Goal: Book appointment/travel/reservation

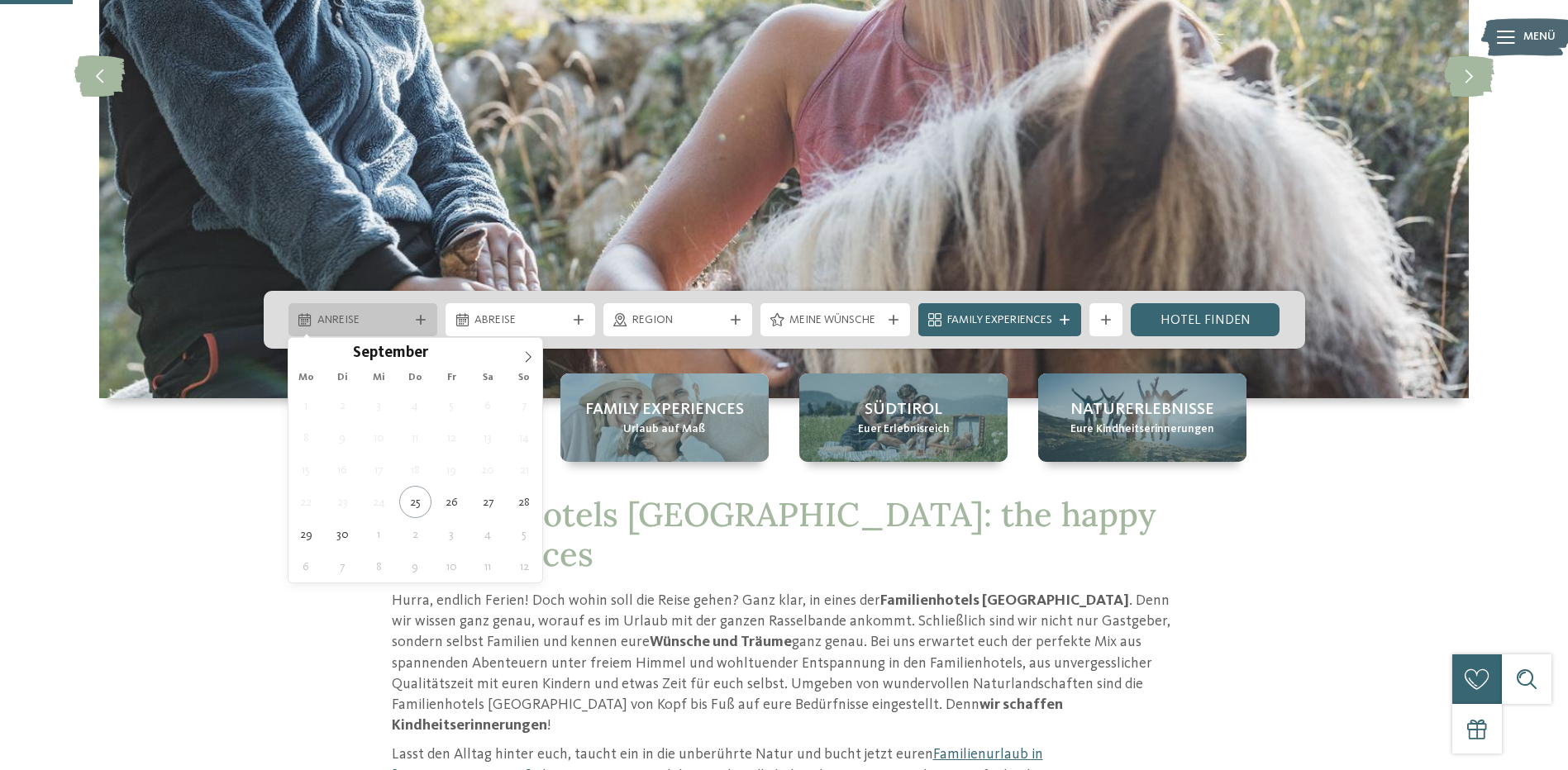
click at [404, 323] on span "Anreise" at bounding box center [363, 321] width 92 height 17
click at [528, 357] on icon at bounding box center [528, 357] width 12 height 12
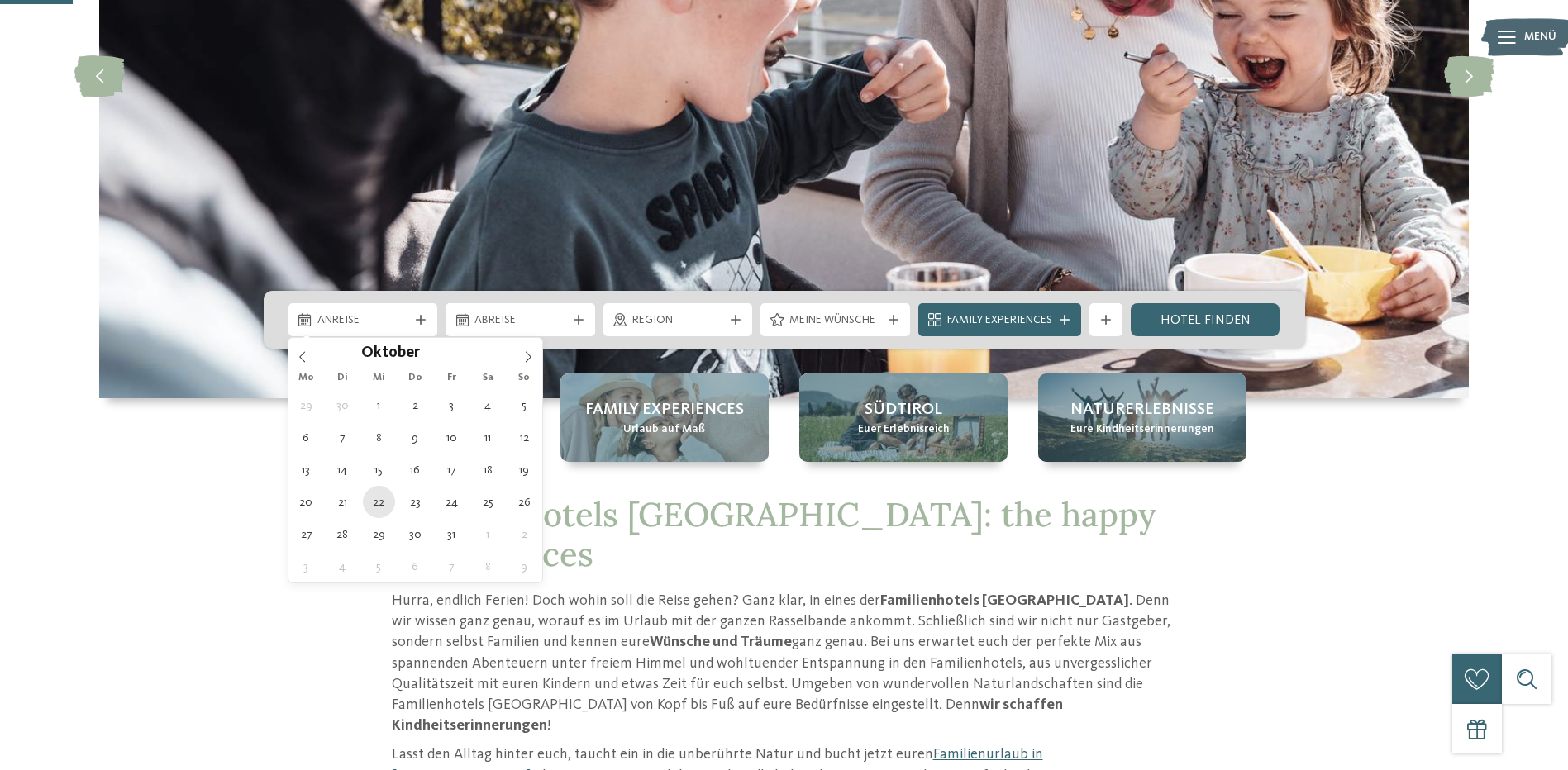
type div "[DATE]"
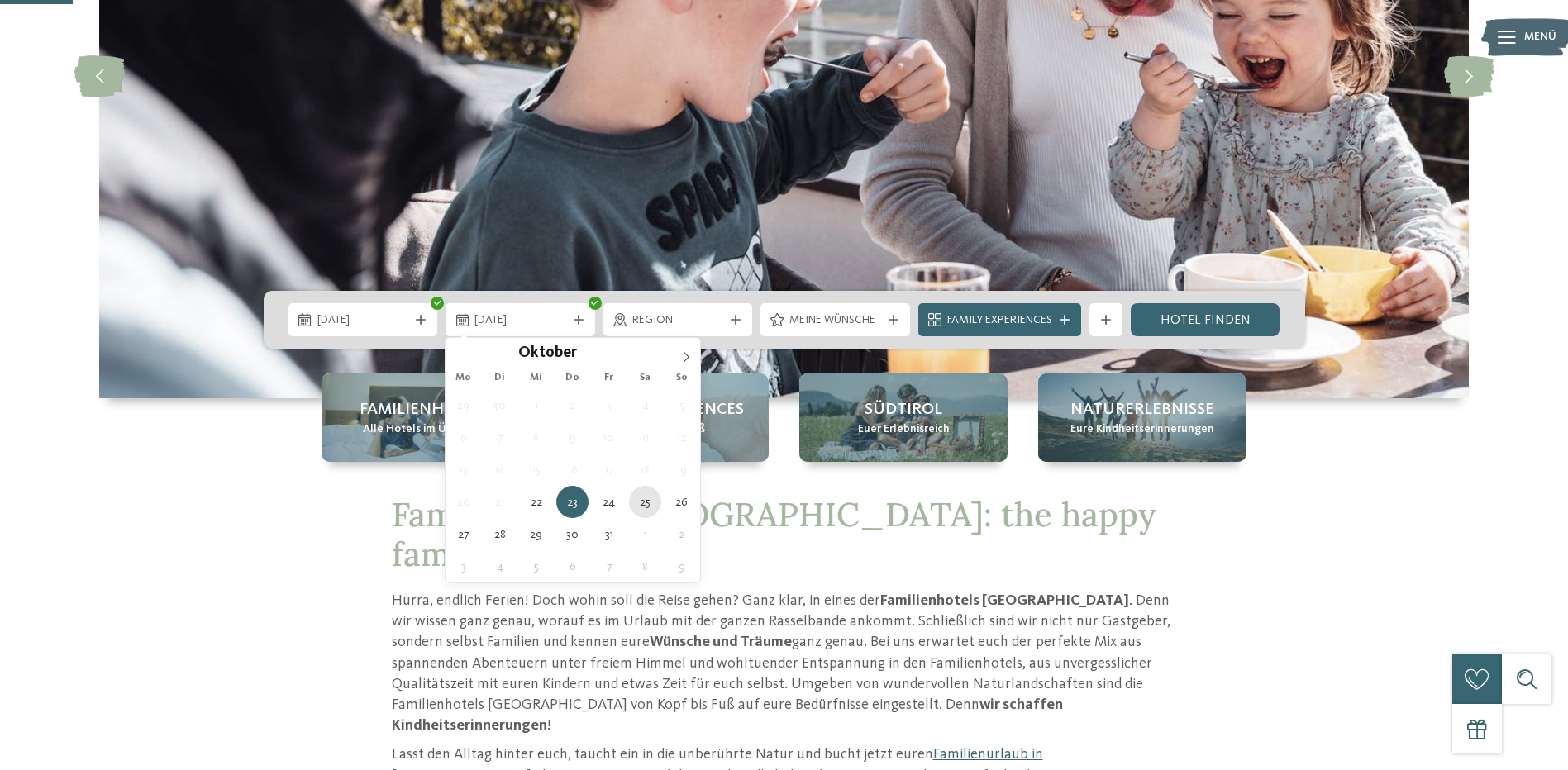
type div "[DATE]"
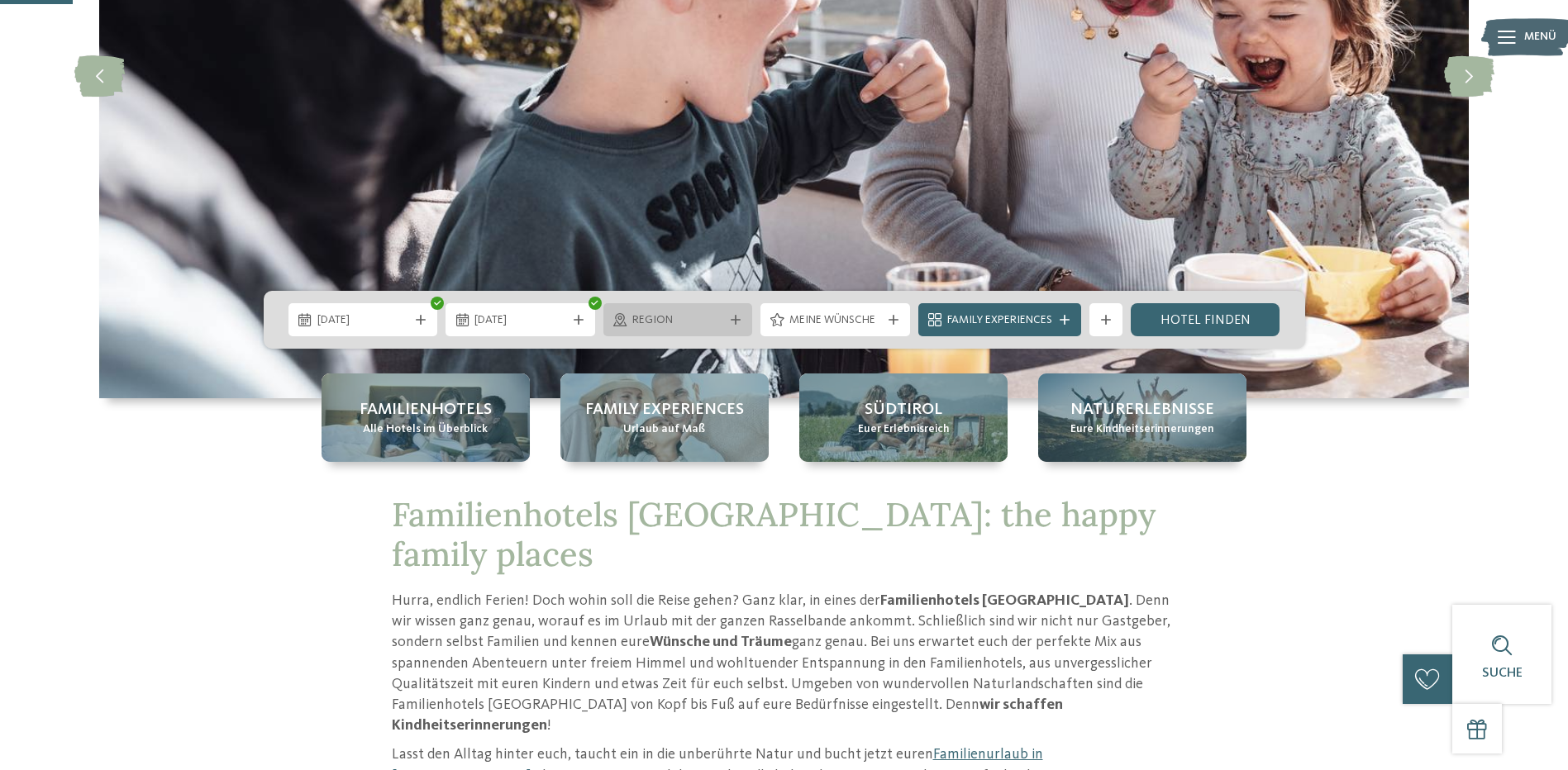
click at [685, 322] on span "Region" at bounding box center [678, 321] width 92 height 17
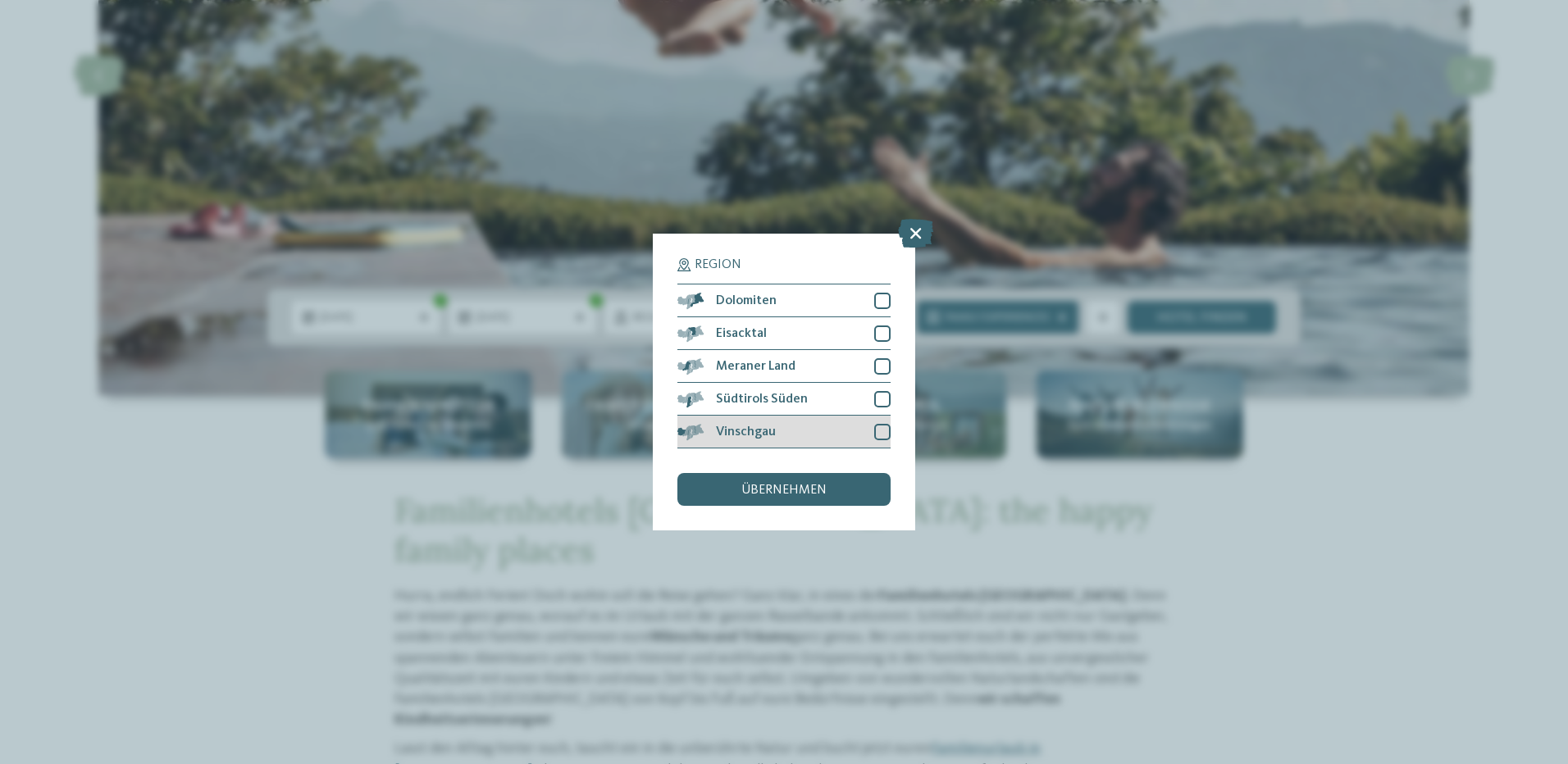
click at [880, 430] on div at bounding box center [883, 432] width 16 height 16
click at [872, 498] on div "übernehmen" at bounding box center [784, 490] width 213 height 33
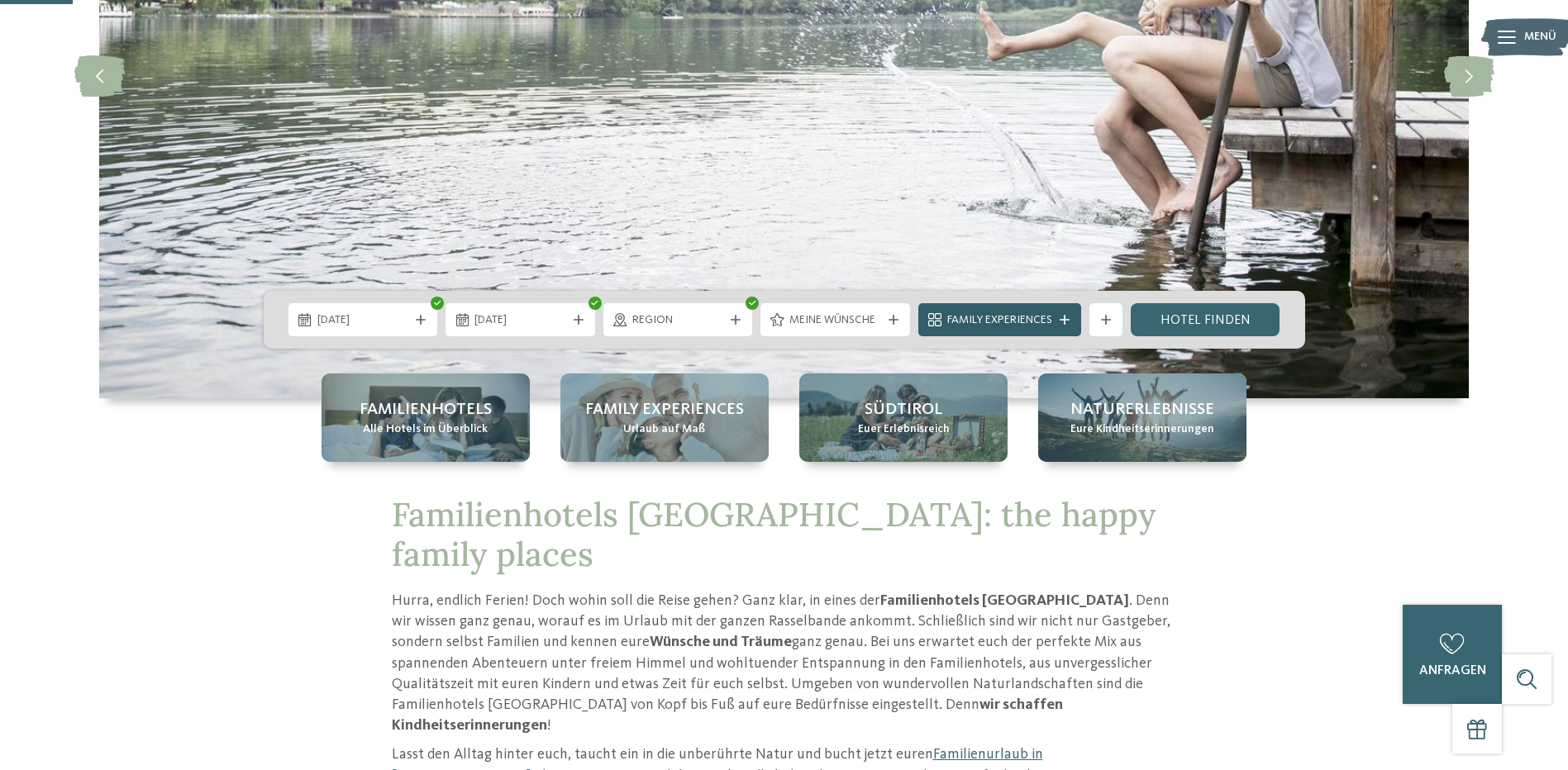
click at [1066, 322] on icon at bounding box center [1064, 320] width 10 height 10
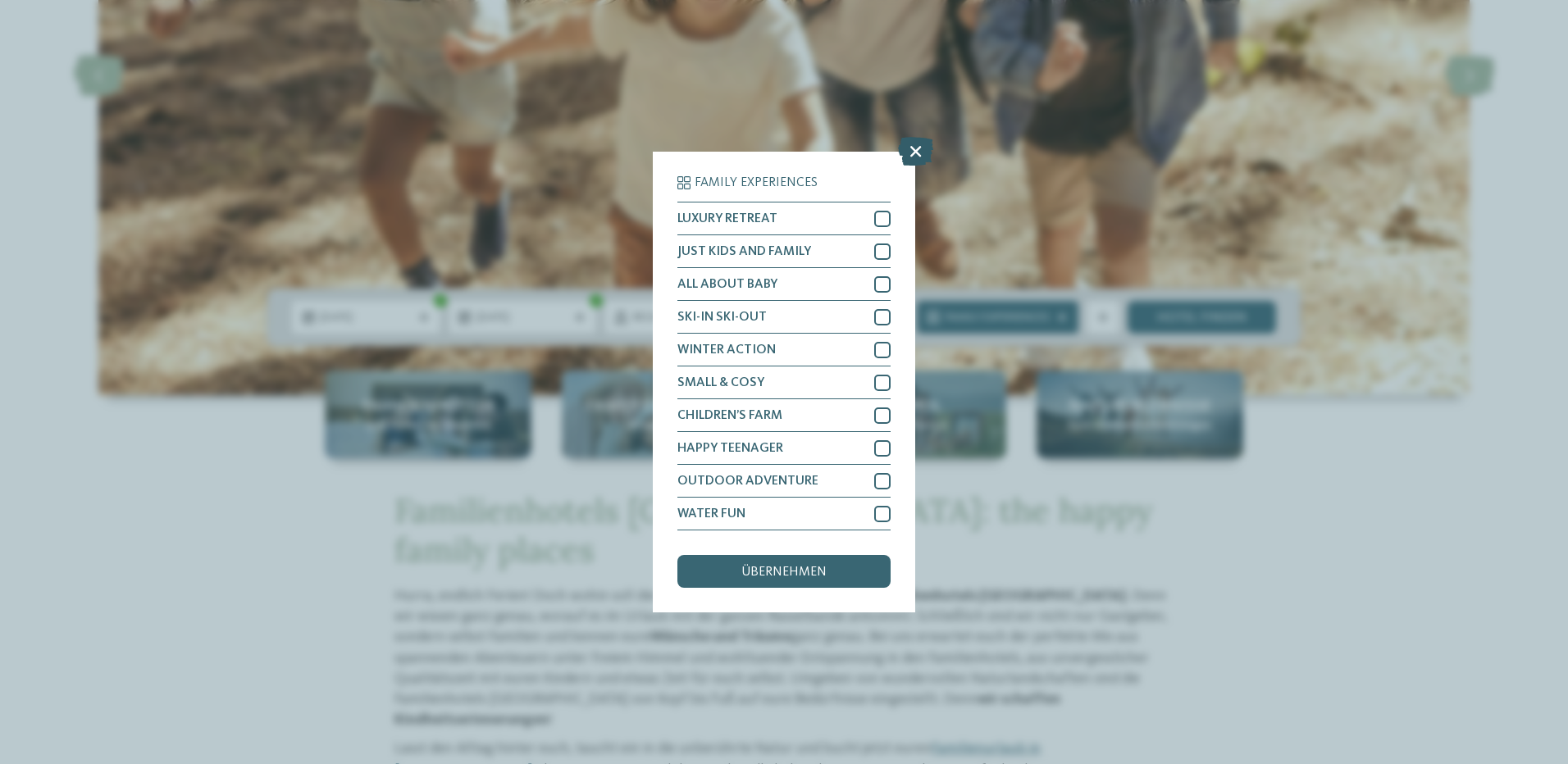
click at [919, 150] on icon at bounding box center [916, 150] width 36 height 28
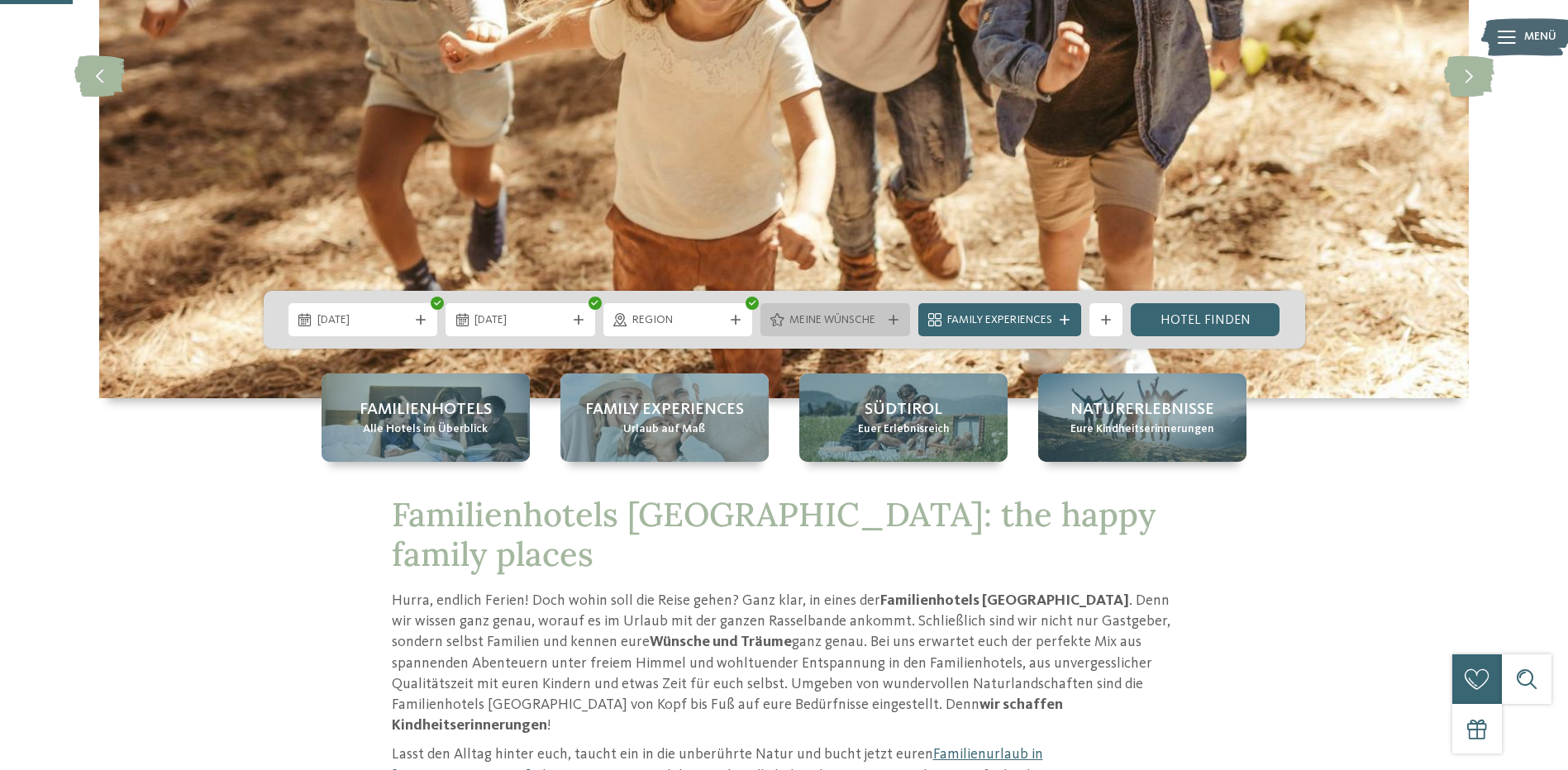
click at [848, 321] on span "Meine Wünsche" at bounding box center [835, 321] width 92 height 17
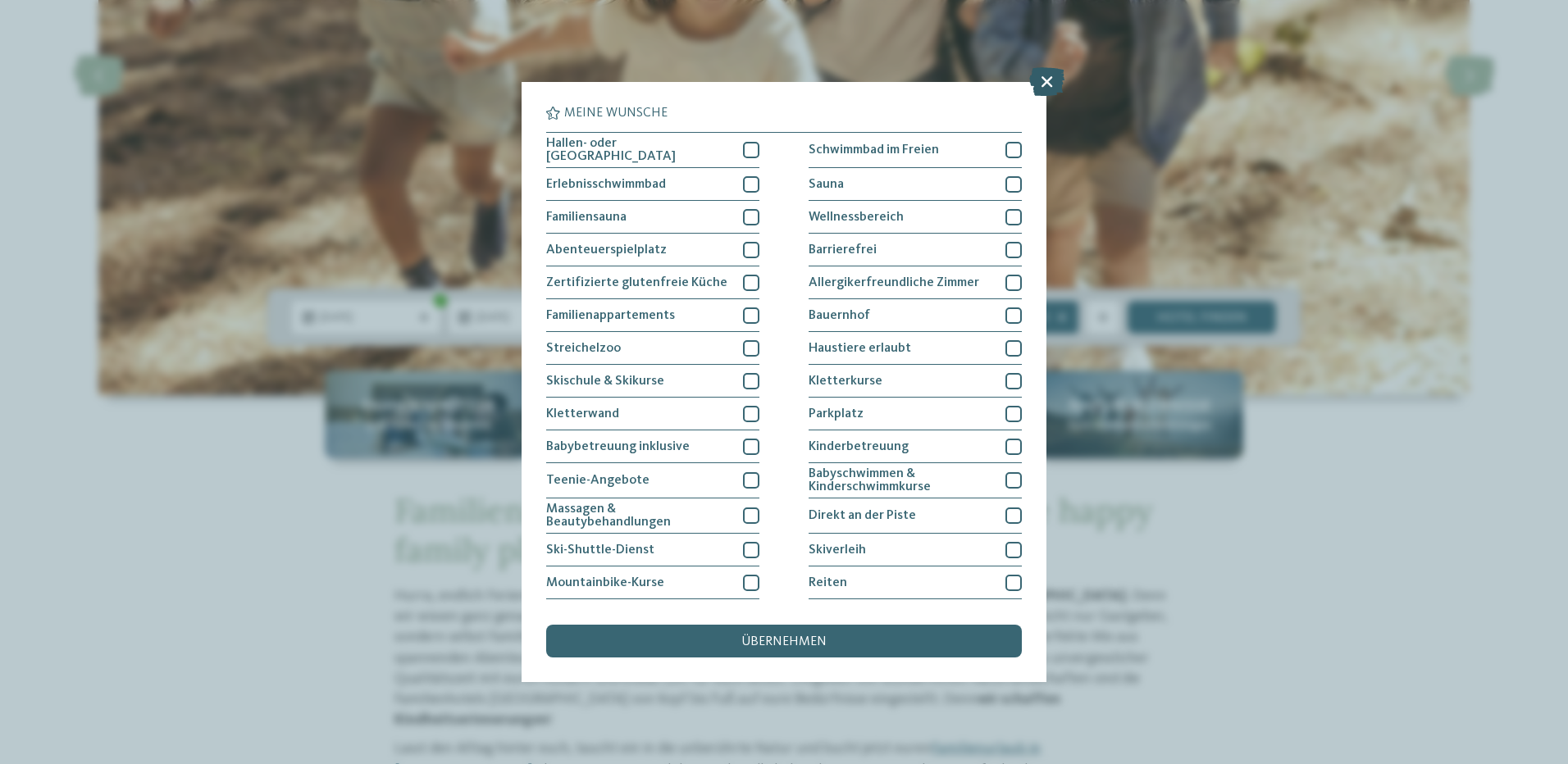
click at [1038, 82] on icon at bounding box center [1047, 81] width 36 height 28
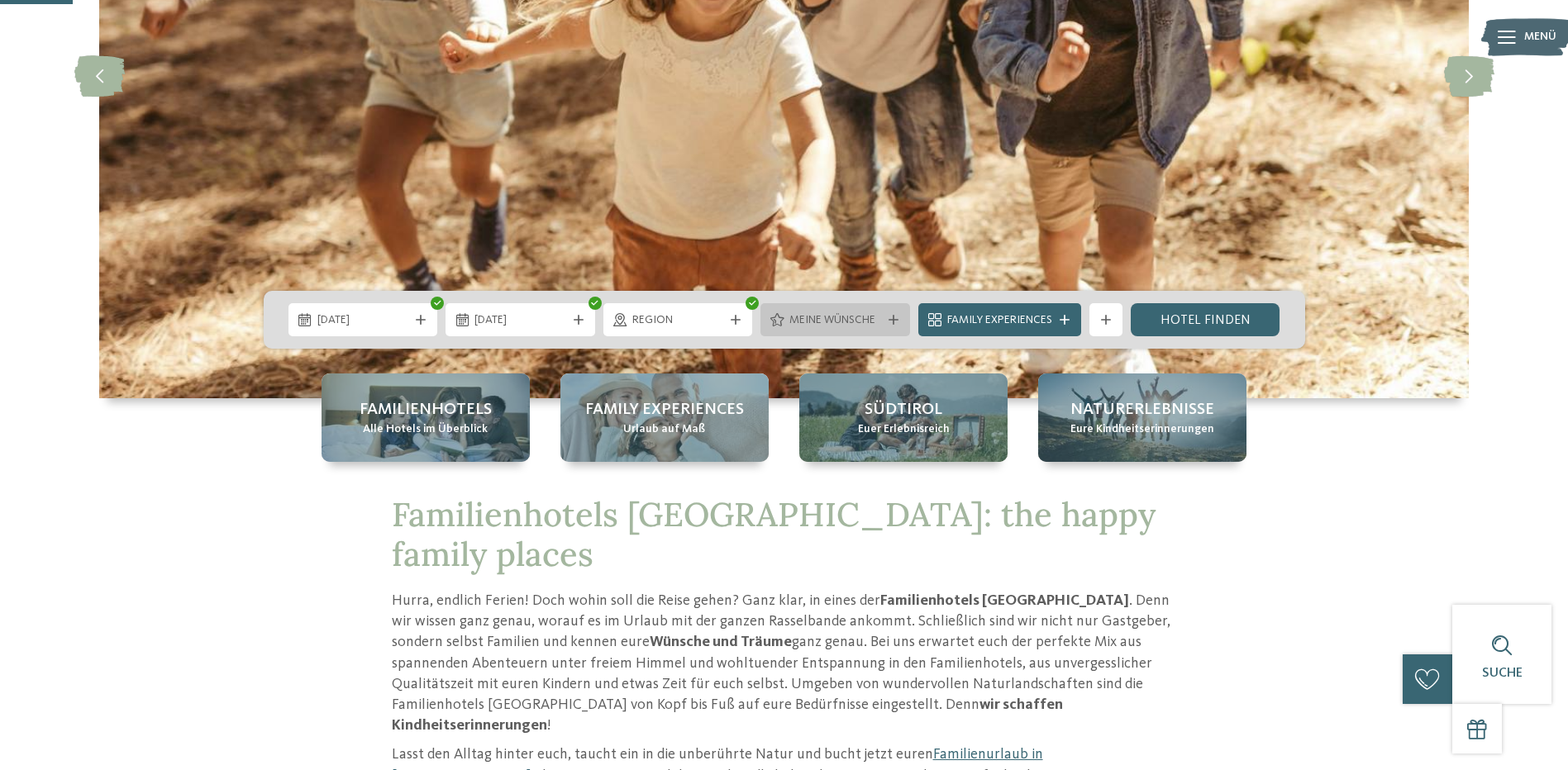
click at [793, 323] on span "Meine Wünsche" at bounding box center [835, 321] width 92 height 17
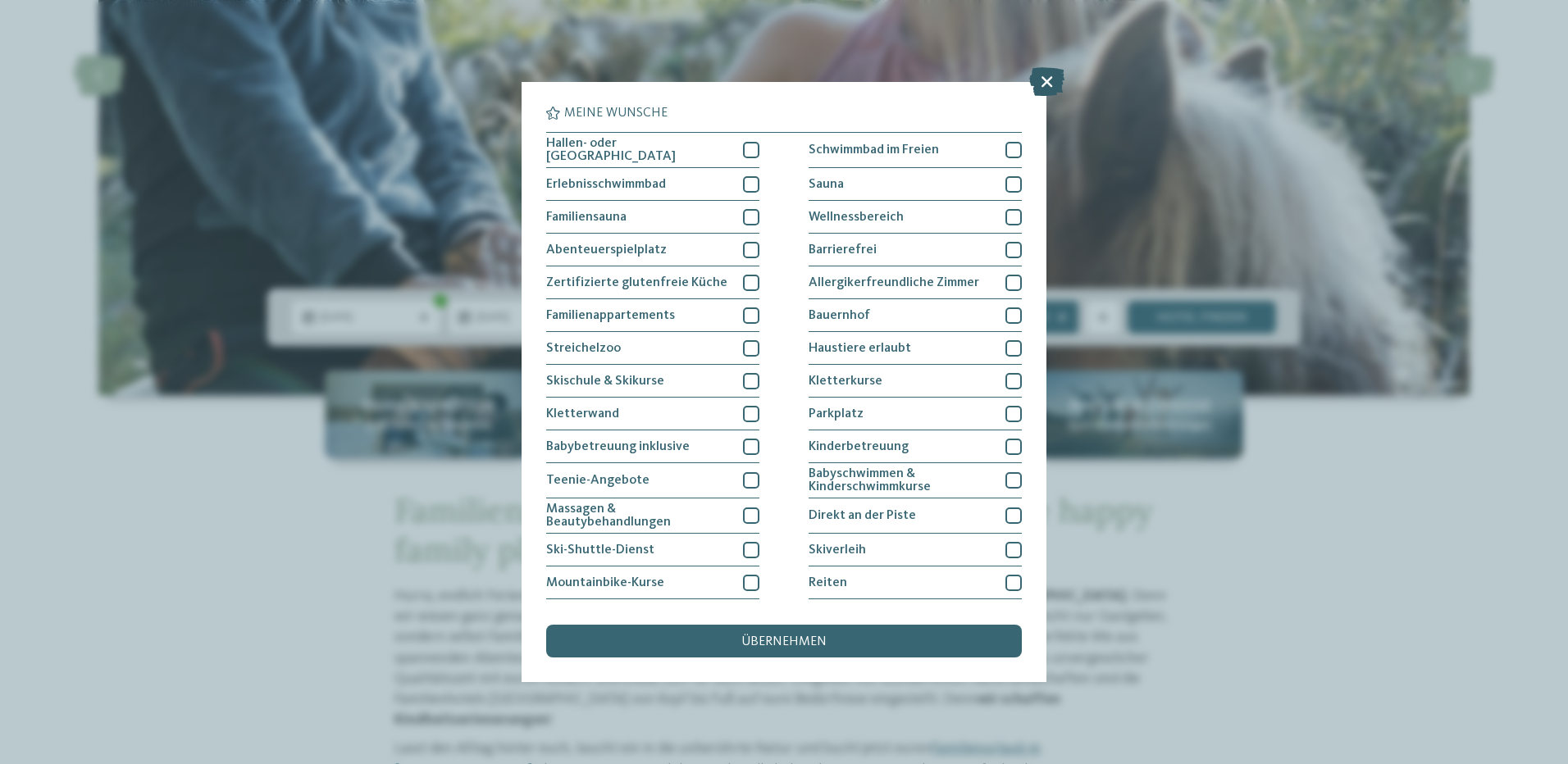
click at [1046, 80] on icon at bounding box center [1047, 81] width 36 height 28
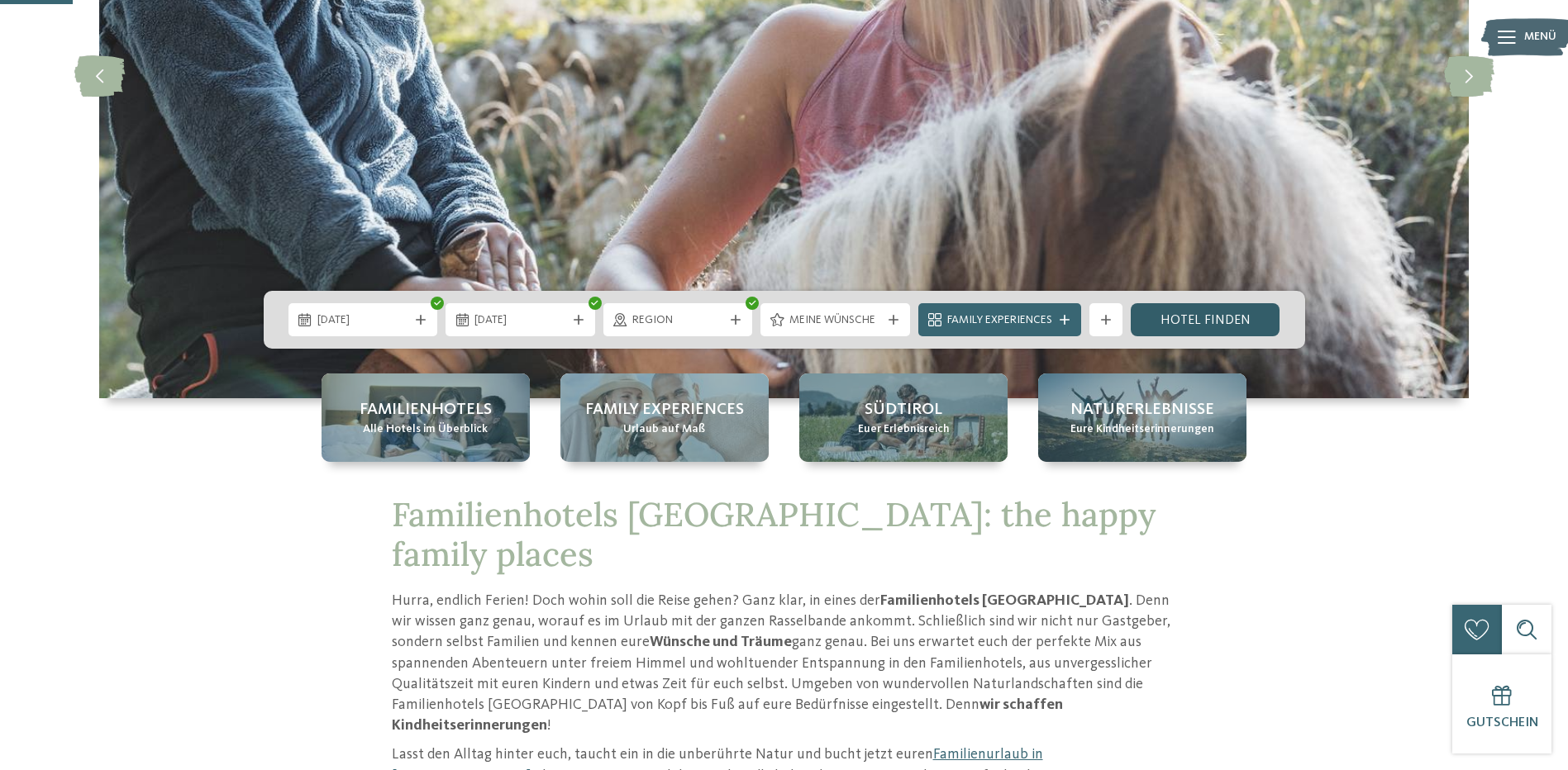
click at [1188, 319] on link "Hotel finden" at bounding box center [1205, 320] width 150 height 33
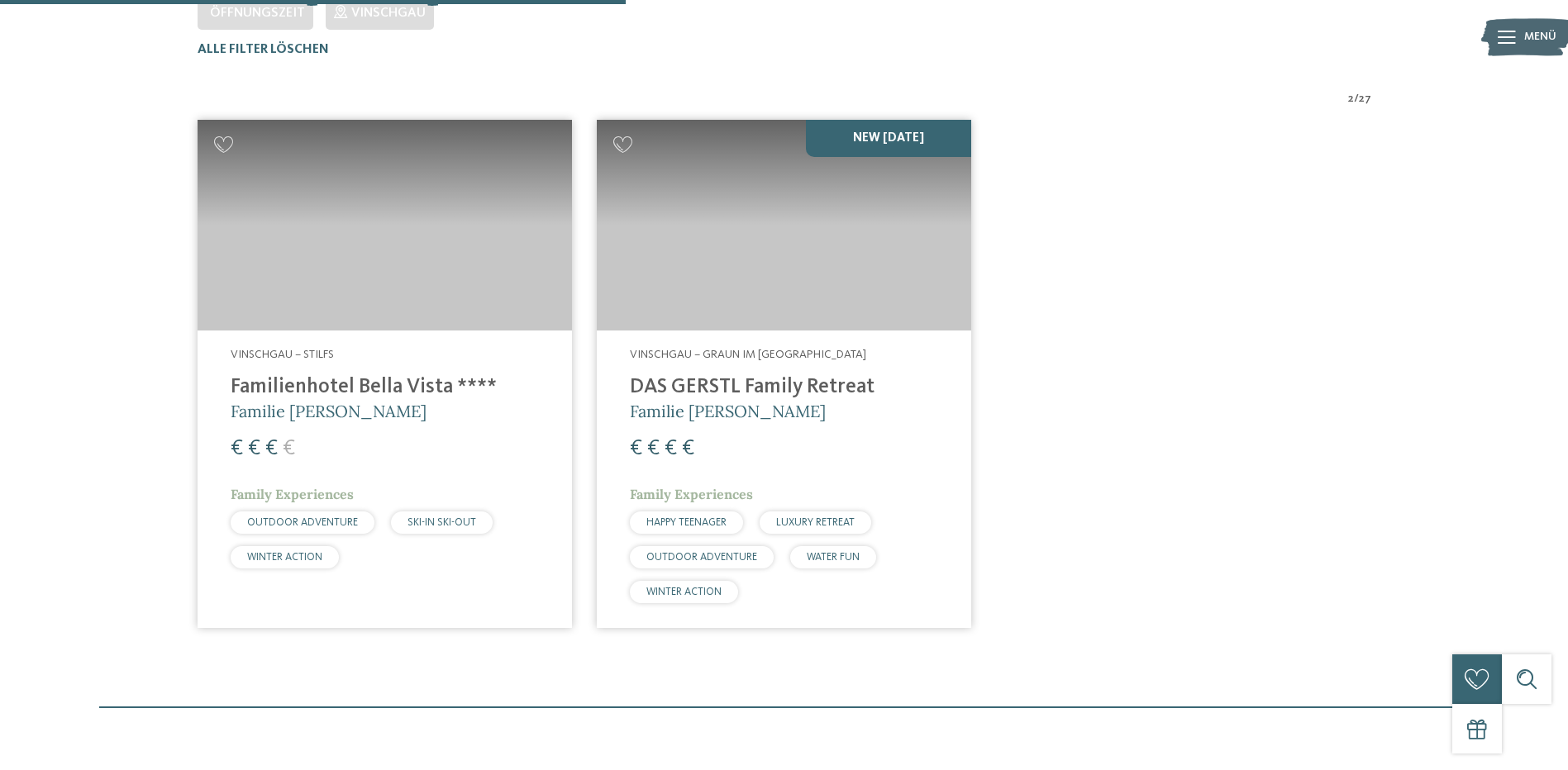
scroll to position [542, 0]
